Goal: Find specific page/section

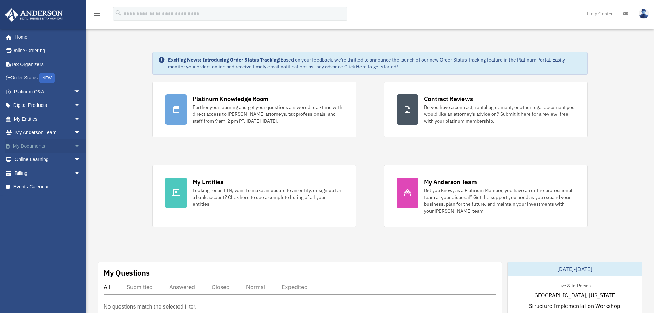
click at [41, 144] on link "My Documents arrow_drop_down" at bounding box center [48, 146] width 86 height 14
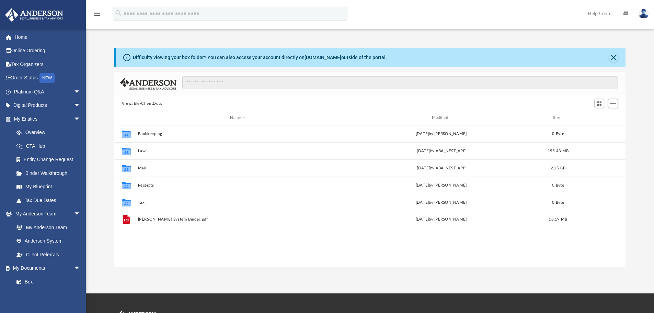
scroll to position [151, 506]
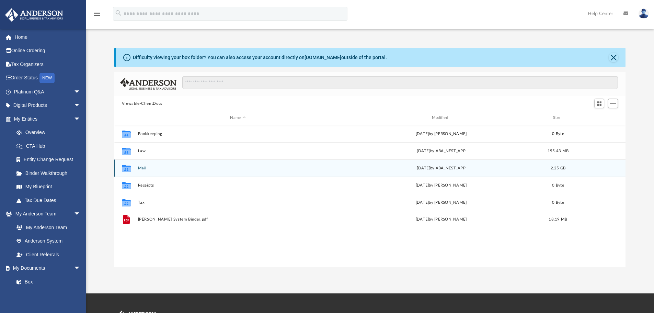
click at [135, 168] on div "Collaborated Folder Mail Fri Sep 19 2025 by ABA_NEST_APP 2.25 GB" at bounding box center [370, 167] width 512 height 17
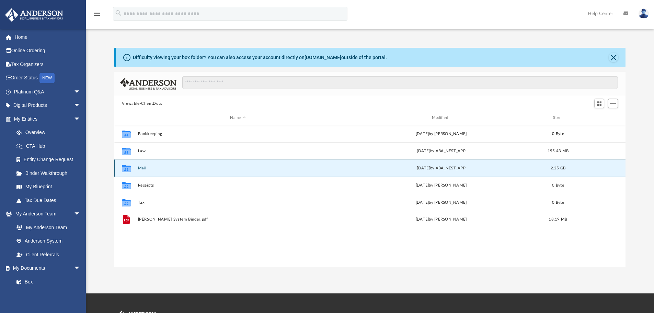
click at [140, 169] on button "Mail" at bounding box center [238, 168] width 200 height 4
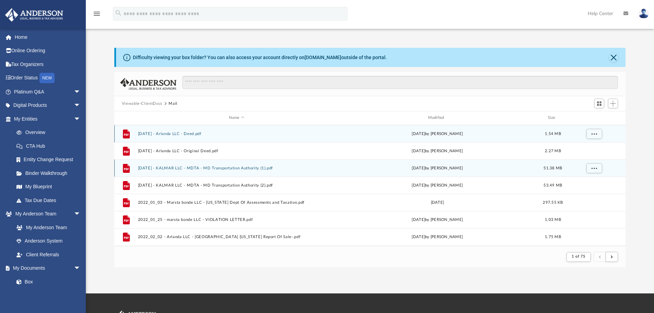
scroll to position [130, 506]
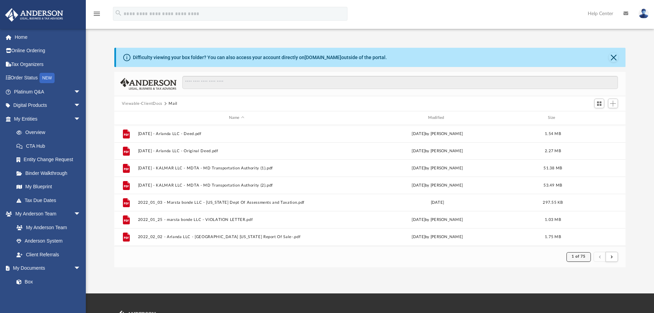
click at [579, 255] on span "1 of 75" at bounding box center [579, 256] width 14 height 4
click at [582, 237] on li "75" at bounding box center [584, 239] width 5 height 7
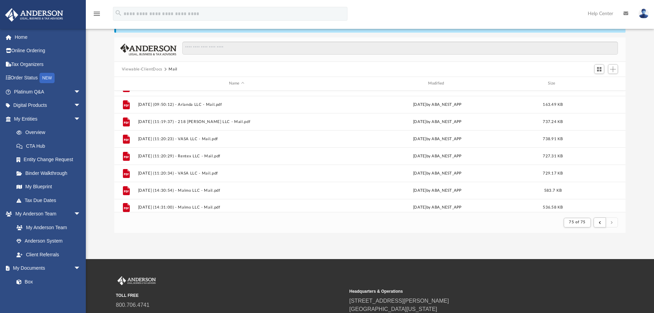
scroll to position [720, 0]
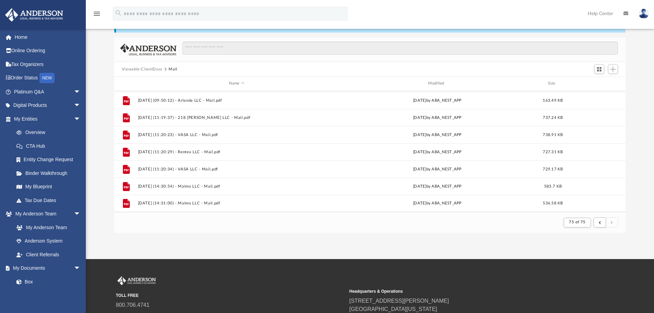
click at [627, 206] on div "Difficulty viewing your box folder? You can also access your account directly o…" at bounding box center [370, 122] width 568 height 219
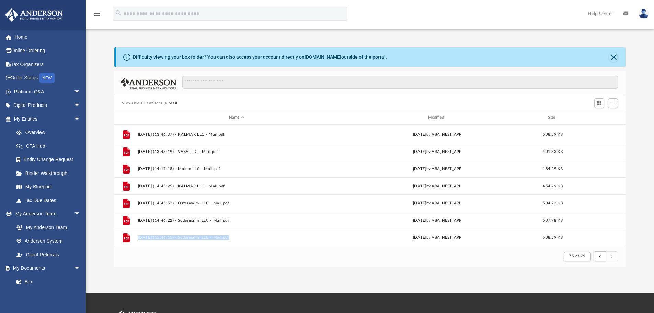
scroll to position [0, 0]
click at [613, 57] on button "Close" at bounding box center [614, 58] width 10 height 10
